Goal: Find specific page/section: Find specific page/section

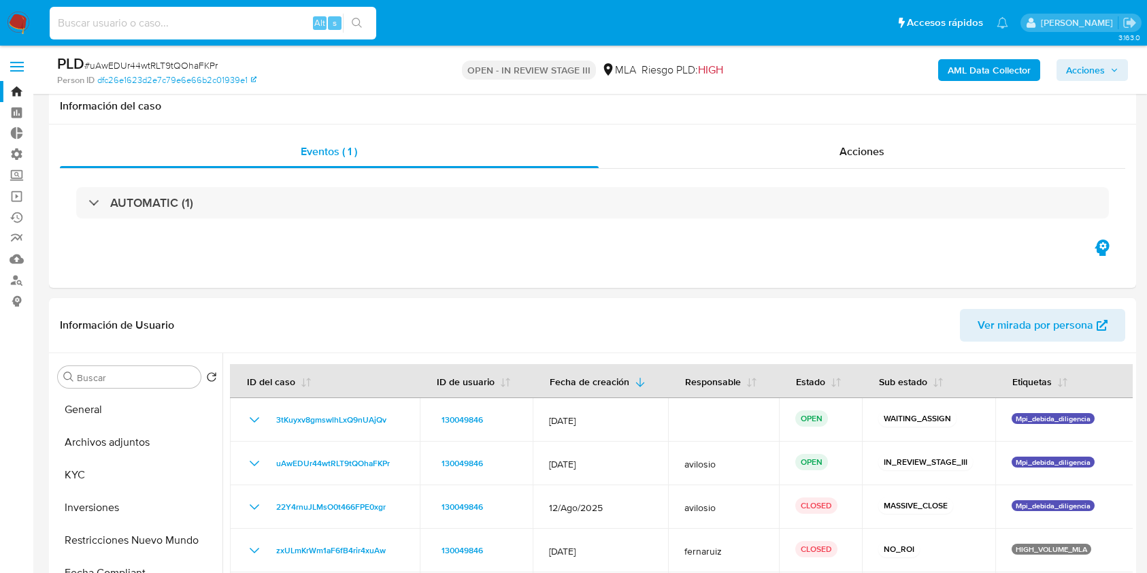
select select "10"
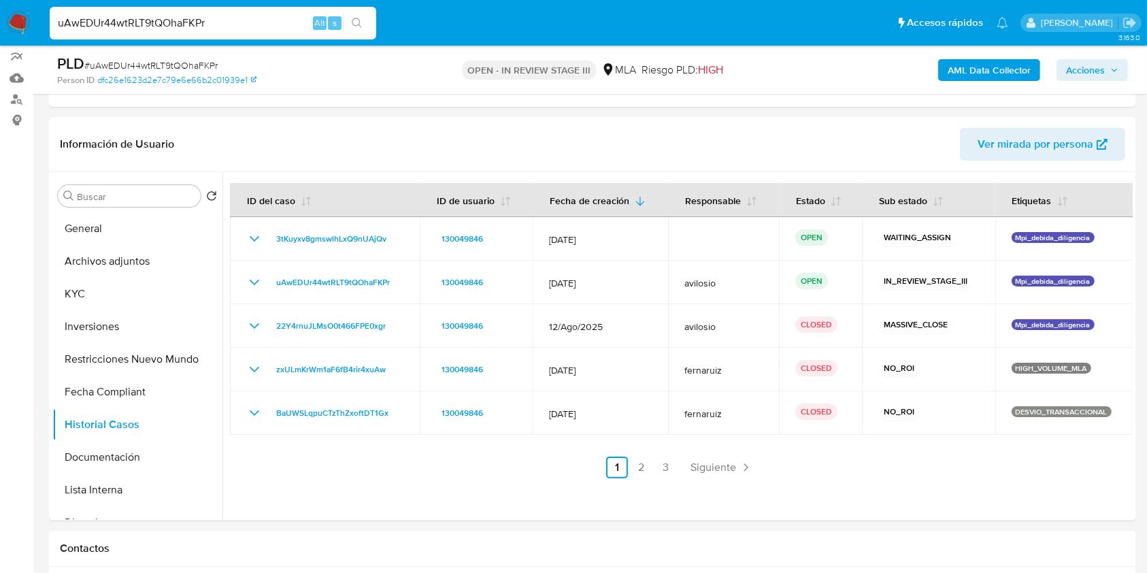
scroll to position [181, 0]
click at [231, 23] on input "uAwEDUr44wtRLT9tQOhaFKPr" at bounding box center [213, 23] width 327 height 18
click at [129, 234] on button "General" at bounding box center [131, 228] width 159 height 33
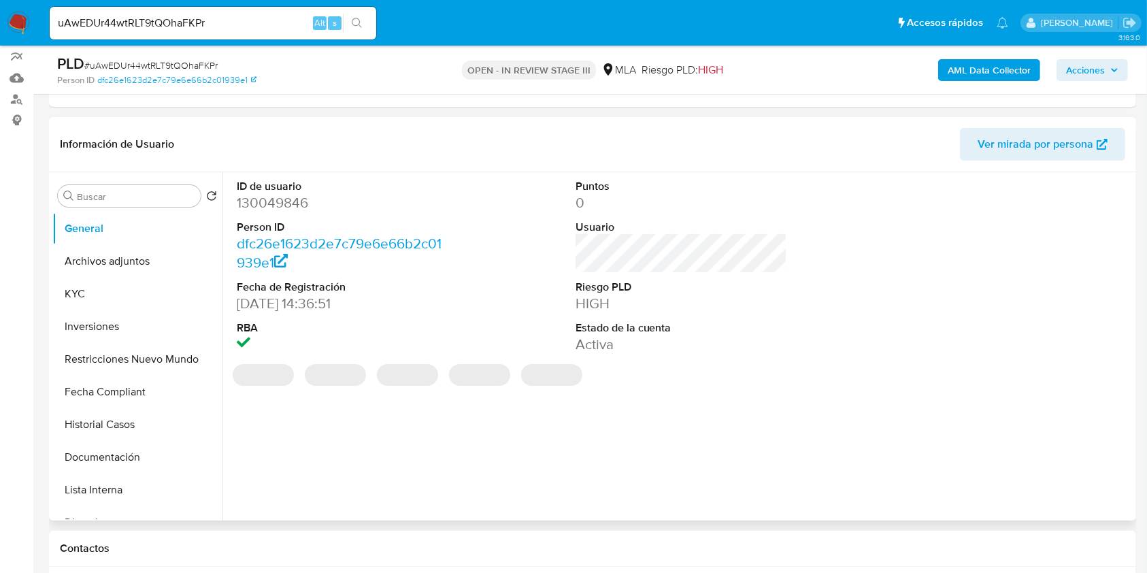
click at [257, 201] on dd "130049846" at bounding box center [343, 202] width 212 height 19
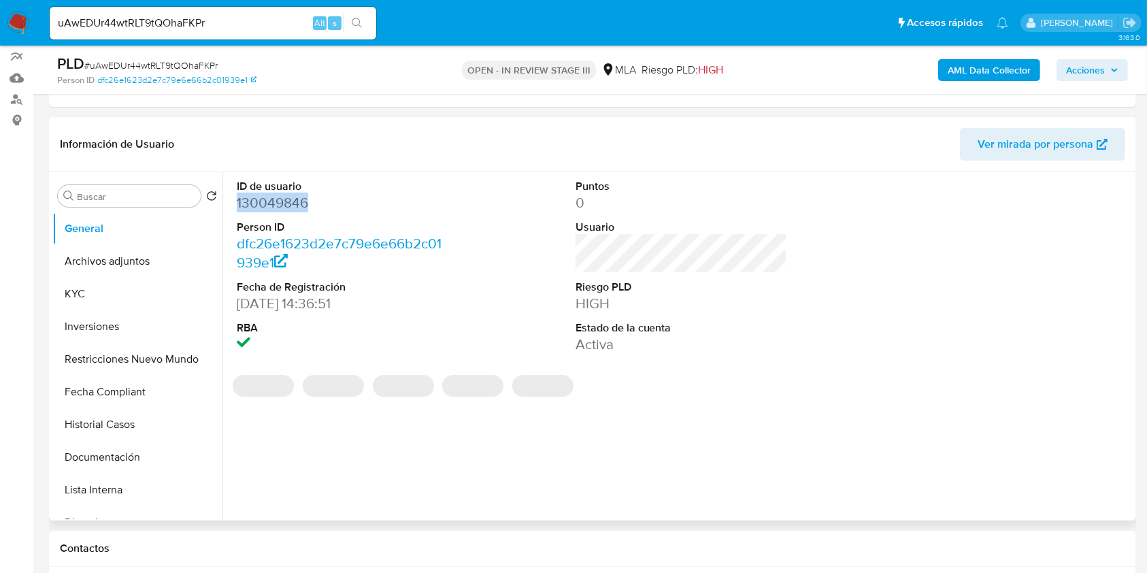
copy dd "130049846"
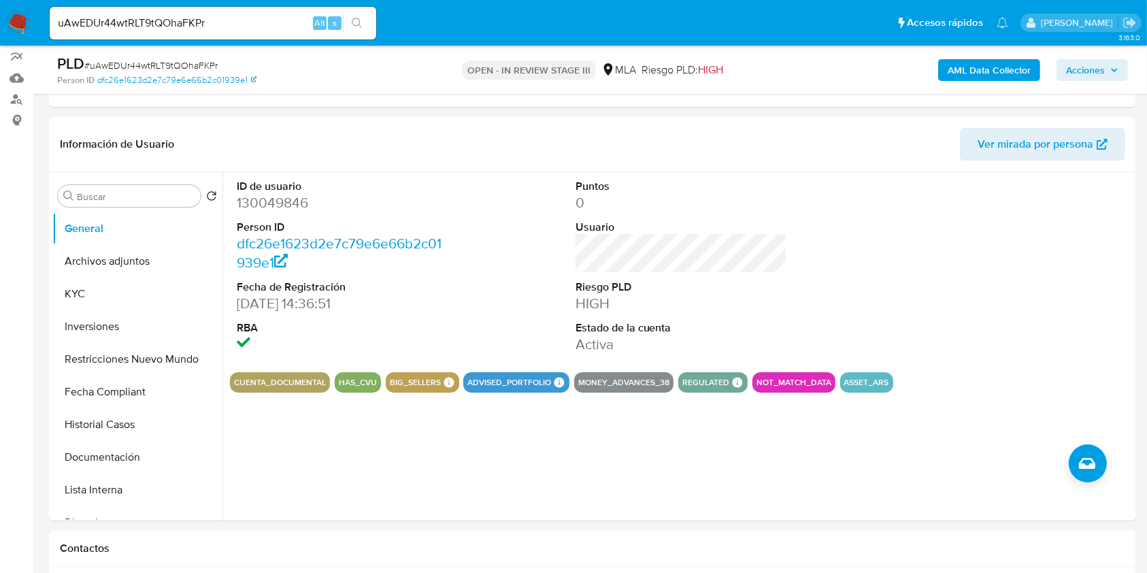
click at [179, 22] on input "uAwEDUr44wtRLT9tQOhaFKPr" at bounding box center [213, 23] width 327 height 18
paste input "g4lryHe1w2xr59gY9uVdmdCY"
type input "g4lryHe1w2xr59gY9uVdmdCY"
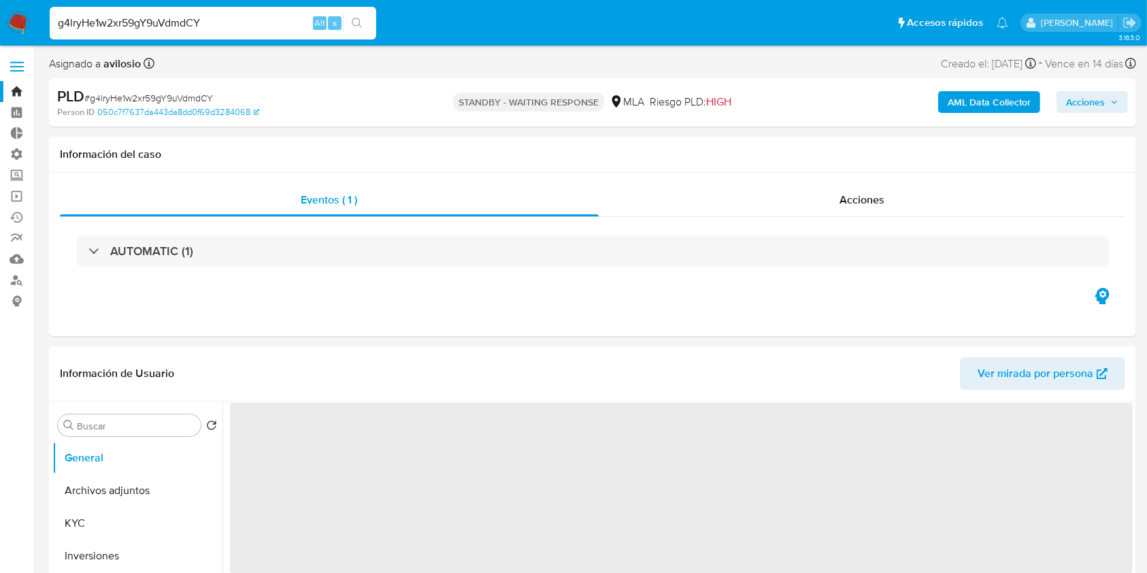
select select "10"
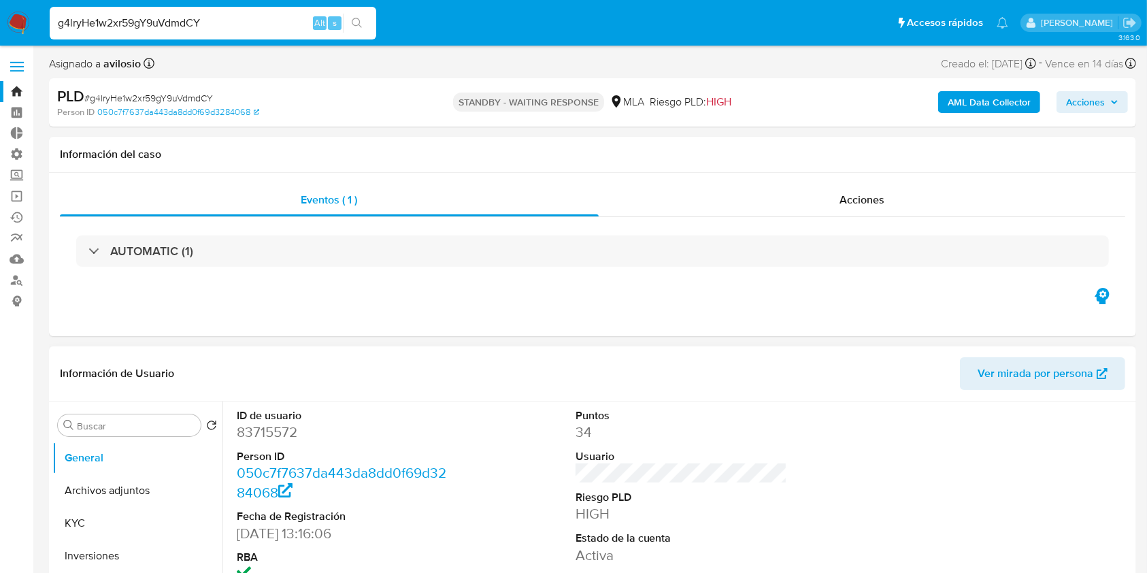
click at [258, 436] on dd "83715572" at bounding box center [343, 432] width 212 height 19
copy dd "83715572"
click at [20, 25] on img at bounding box center [18, 23] width 23 height 23
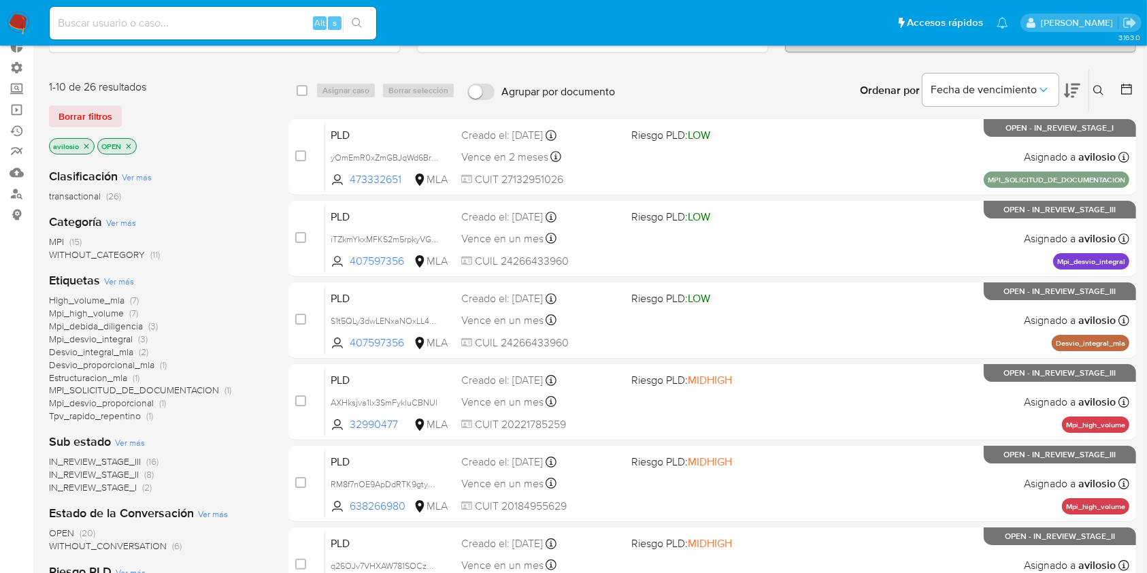
scroll to position [88, 0]
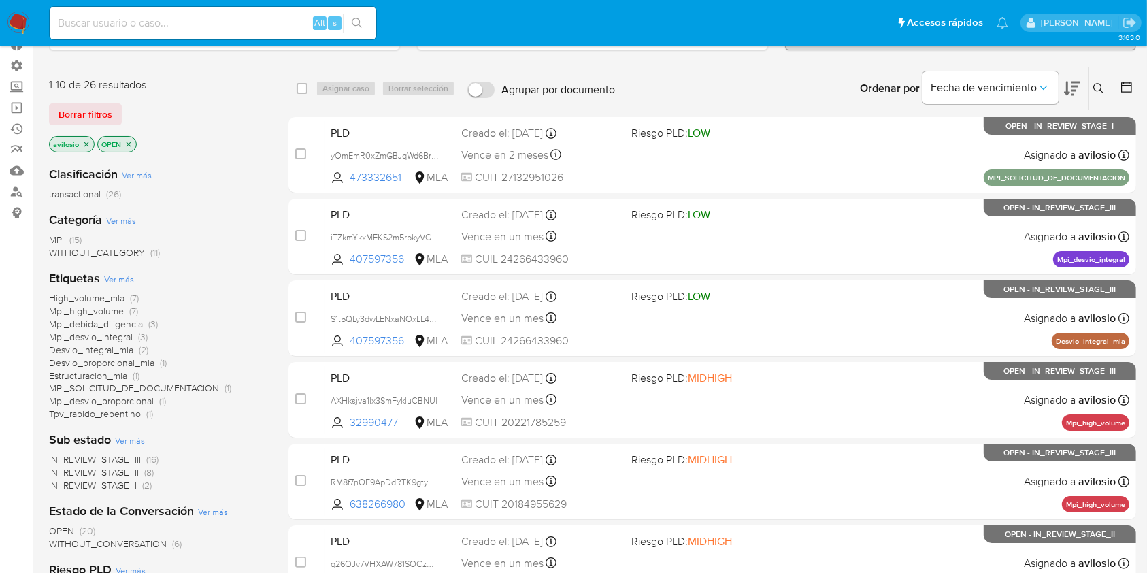
click at [82, 141] on icon "close-filter" at bounding box center [86, 144] width 8 height 8
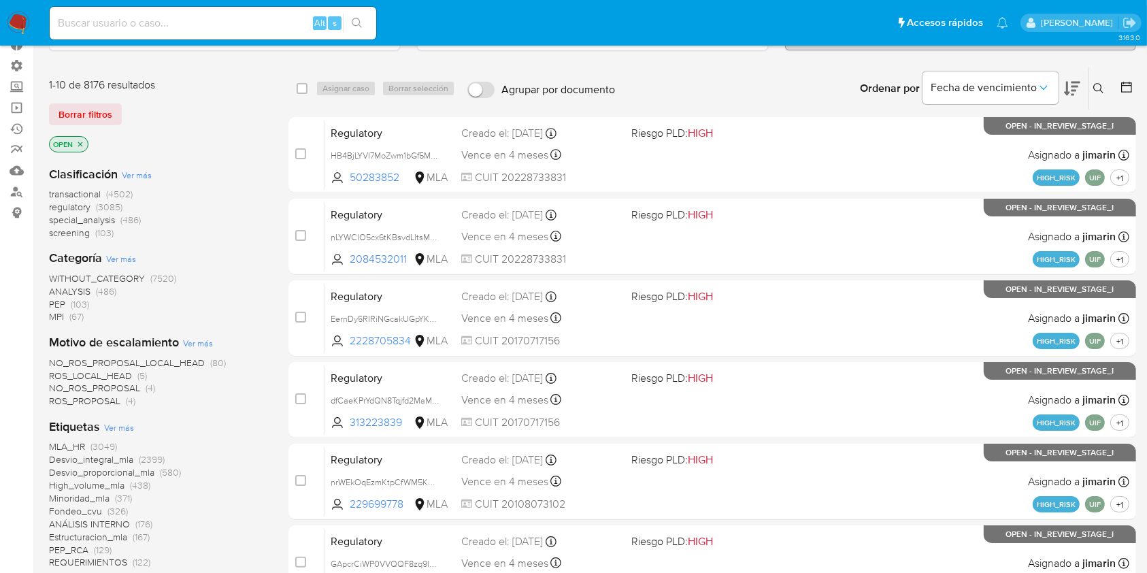
click at [83, 141] on icon "close-filter" at bounding box center [80, 144] width 8 height 8
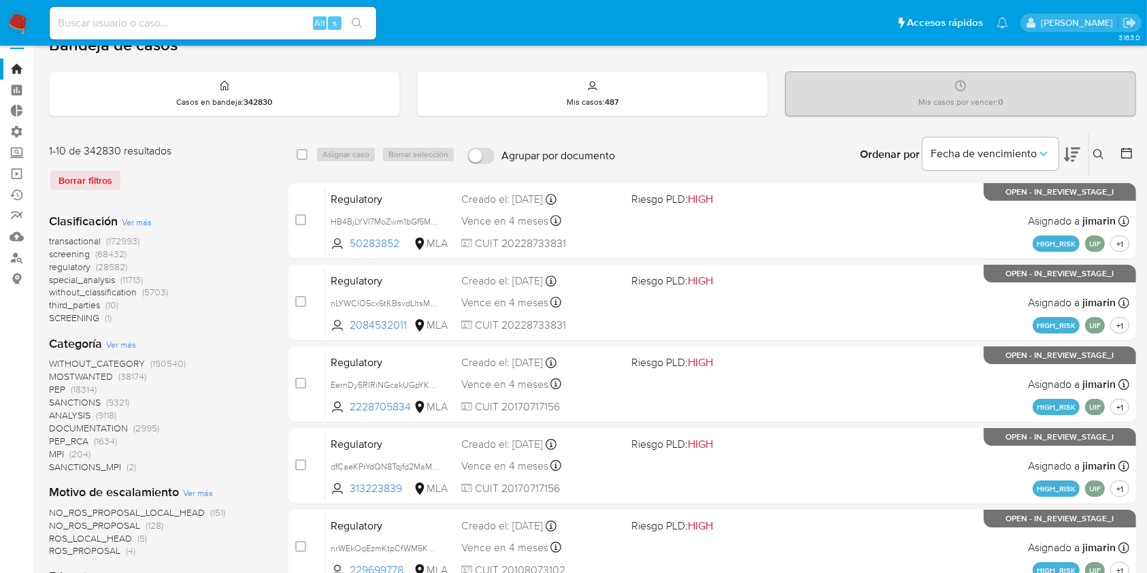
scroll to position [17, 0]
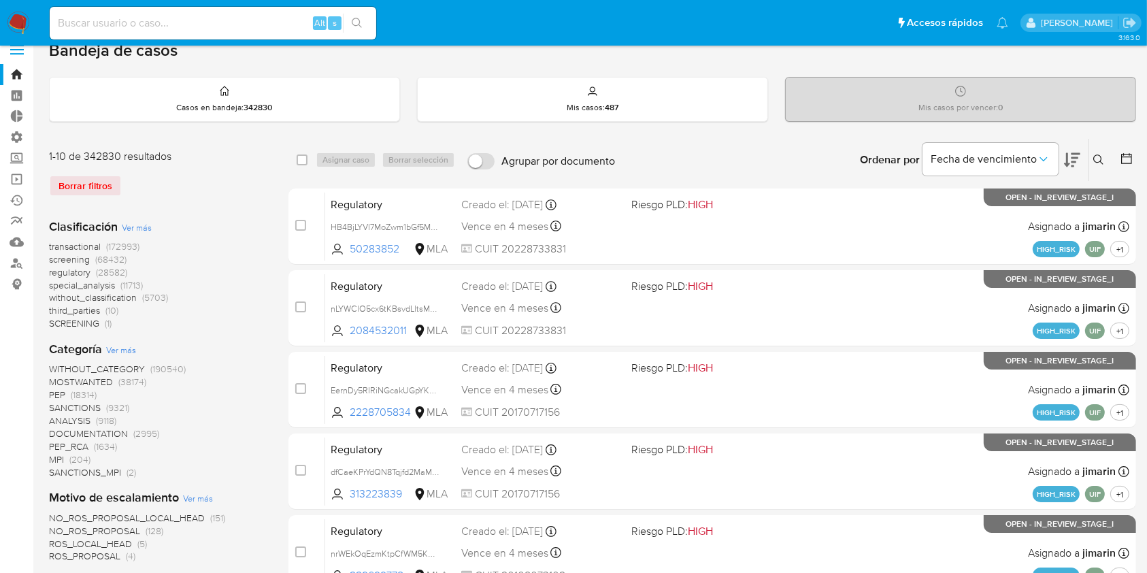
click at [125, 353] on span "Ver más" at bounding box center [121, 350] width 30 height 12
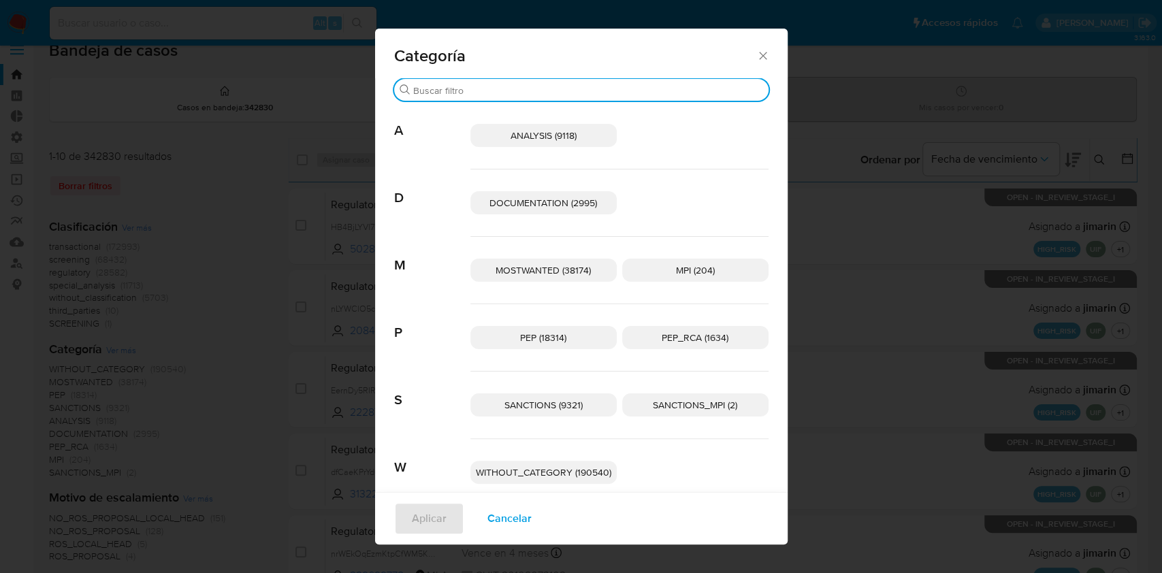
click at [498, 84] on input "Buscar" at bounding box center [588, 90] width 350 height 12
type input "n"
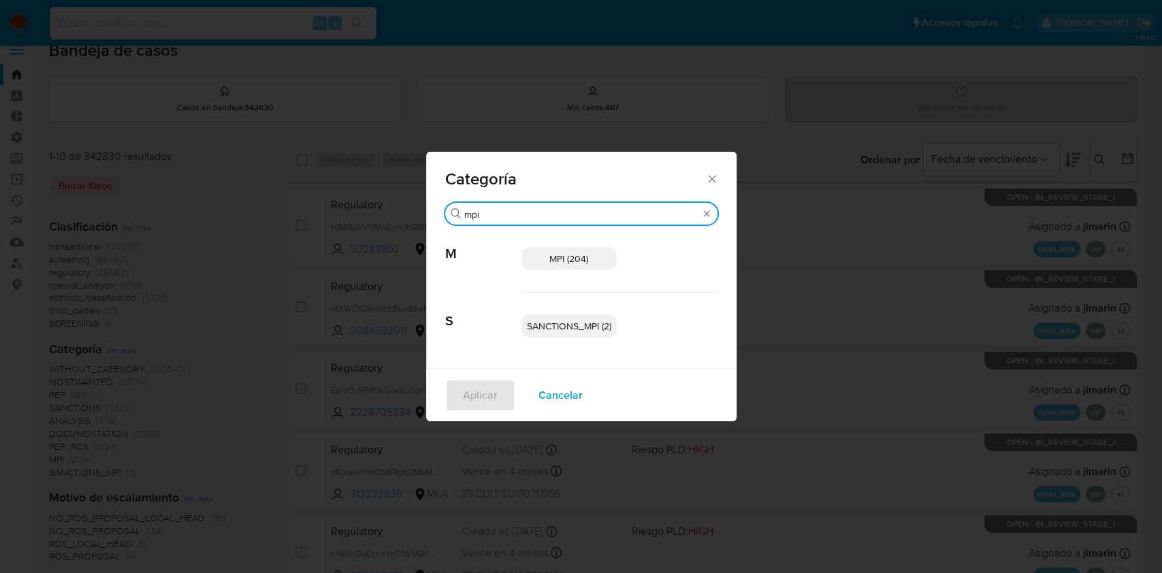
type input "mpi"
click at [710, 184] on icon "Cerrar" at bounding box center [712, 179] width 14 height 14
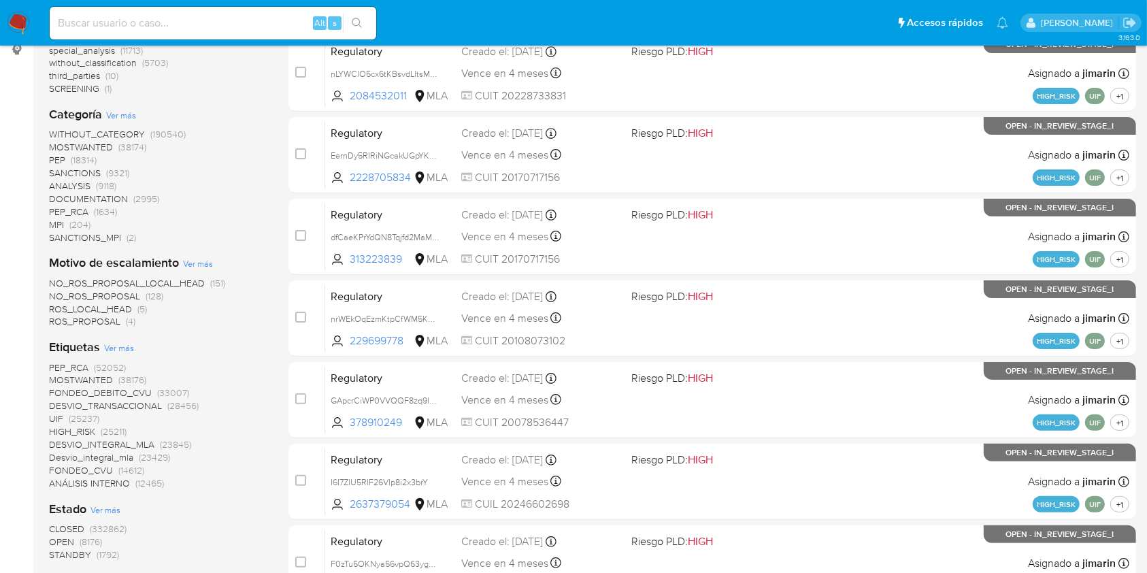
scroll to position [261, 0]
